Goal: Task Accomplishment & Management: Use online tool/utility

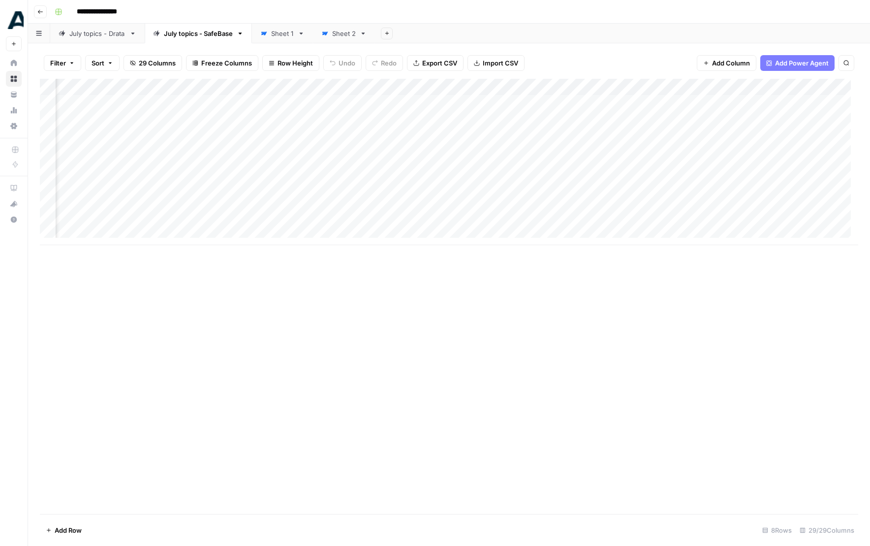
scroll to position [0, 1397]
click at [510, 121] on div "Add Column" at bounding box center [449, 162] width 819 height 166
click at [105, 36] on div "July topics - Drata" at bounding box center [97, 34] width 56 height 10
click at [217, 91] on div "Add Column" at bounding box center [449, 296] width 819 height 435
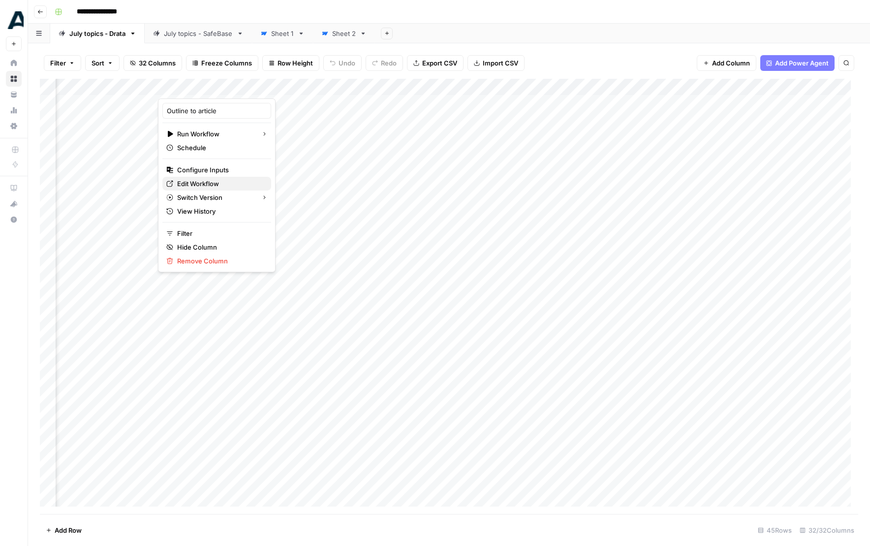
click at [203, 181] on span "Edit Workflow" at bounding box center [220, 184] width 86 height 10
click at [215, 37] on div "July topics - SafeBase" at bounding box center [198, 34] width 69 height 10
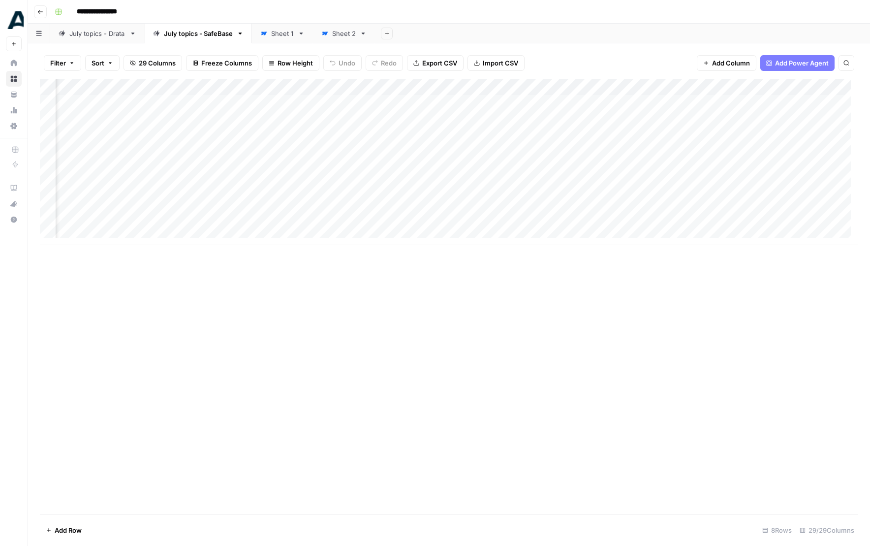
scroll to position [1, 1687]
click at [104, 30] on div "July topics - Drata" at bounding box center [97, 34] width 56 height 10
click at [294, 287] on div "Add Column" at bounding box center [449, 296] width 819 height 435
click at [287, 312] on div "Add Column" at bounding box center [449, 296] width 819 height 435
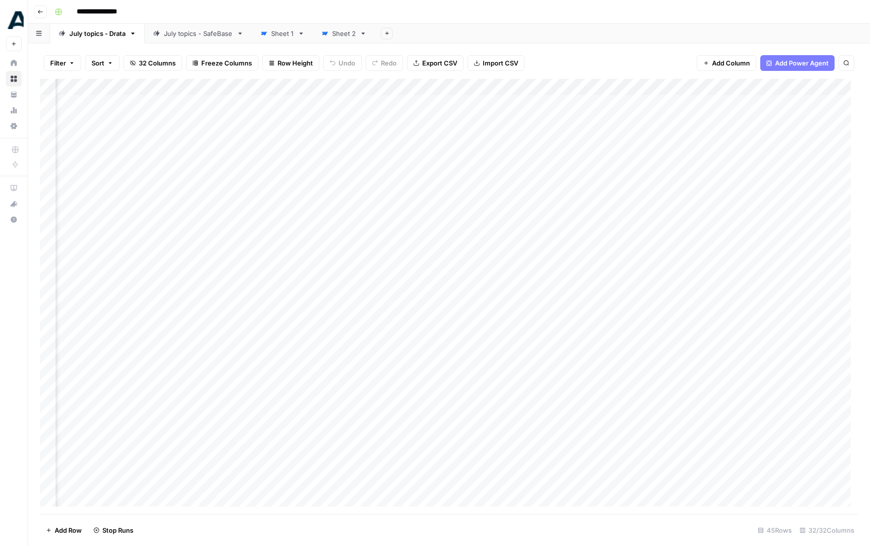
click at [282, 332] on div "Add Column" at bounding box center [449, 296] width 819 height 435
click at [471, 256] on div "Add Column" at bounding box center [449, 296] width 819 height 435
click at [576, 284] on div "Add Column" at bounding box center [449, 296] width 819 height 435
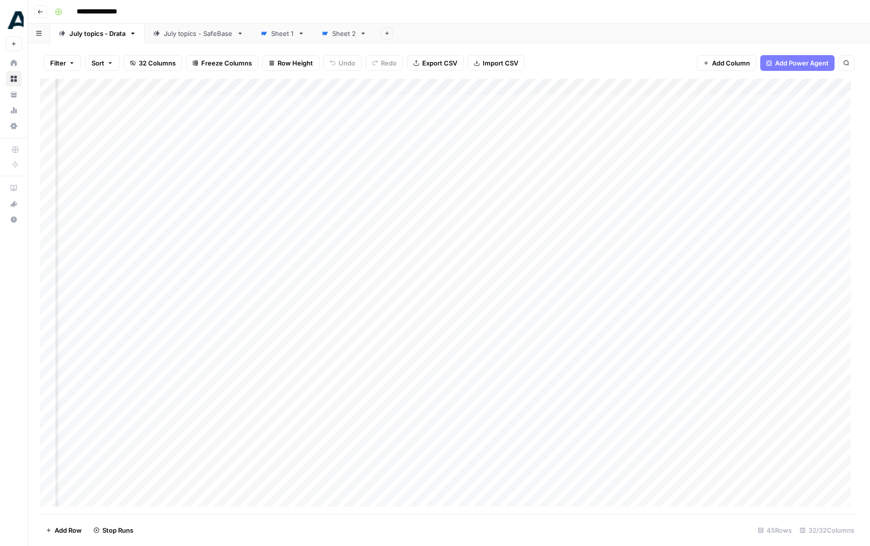
click at [561, 322] on div "Add Column" at bounding box center [449, 296] width 819 height 435
click at [555, 336] on div "Add Column" at bounding box center [449, 296] width 819 height 435
click at [554, 284] on div "Add Column" at bounding box center [449, 296] width 819 height 435
